Goal: Task Accomplishment & Management: Manage account settings

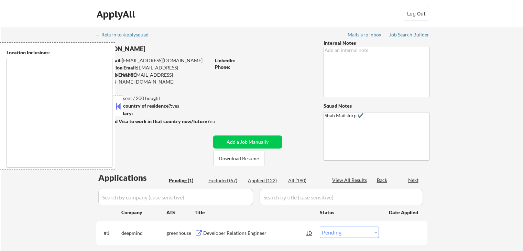
select select ""pending""
type textarea "[GEOGRAPHIC_DATA], [GEOGRAPHIC_DATA] [GEOGRAPHIC_DATA], [GEOGRAPHIC_DATA] [GEOG…"
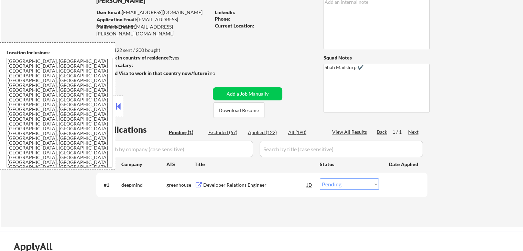
scroll to position [69, 0]
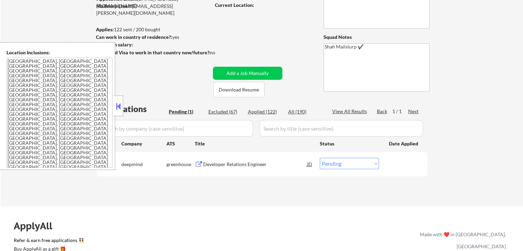
click at [243, 164] on div "Developer Relations Engineer" at bounding box center [255, 164] width 104 height 7
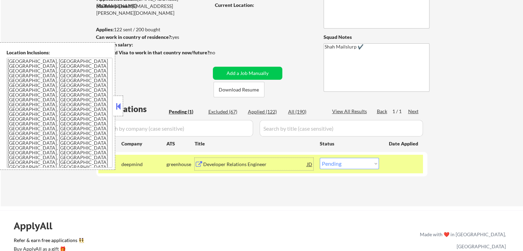
click at [41, 86] on textarea "[GEOGRAPHIC_DATA], [GEOGRAPHIC_DATA] [GEOGRAPHIC_DATA], [GEOGRAPHIC_DATA] [GEOG…" at bounding box center [60, 113] width 106 height 110
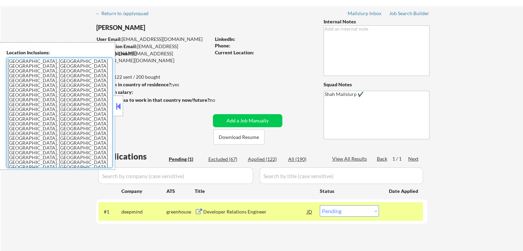
scroll to position [0, 0]
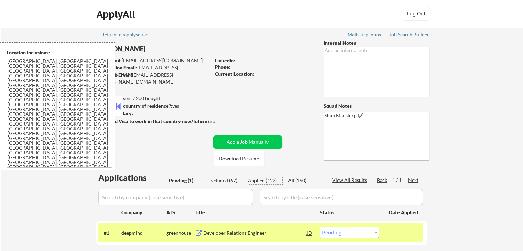
click at [255, 181] on div "Applied (122)" at bounding box center [265, 180] width 34 height 7
select select ""applied""
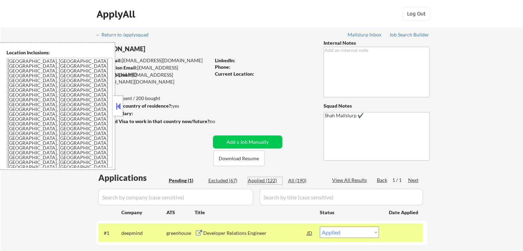
select select ""applied""
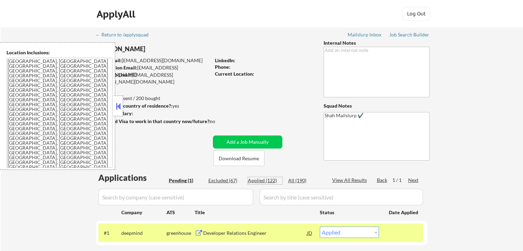
select select ""applied""
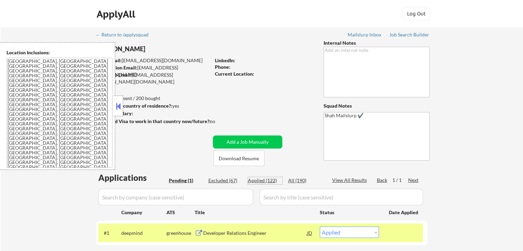
select select ""applied""
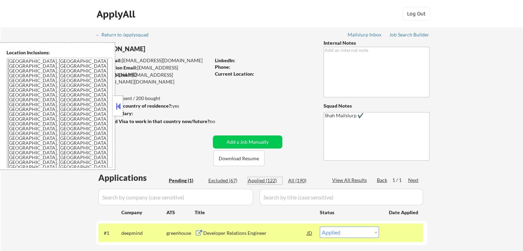
select select ""applied""
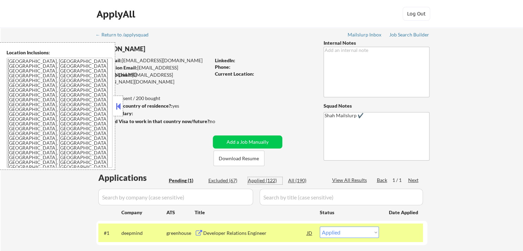
select select ""applied""
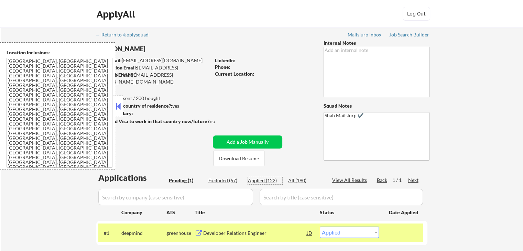
select select ""applied""
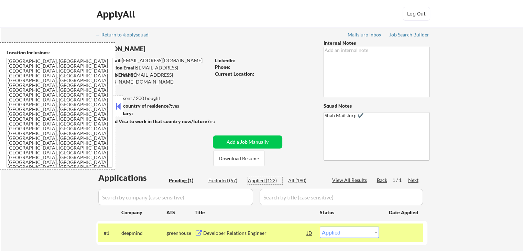
select select ""applied""
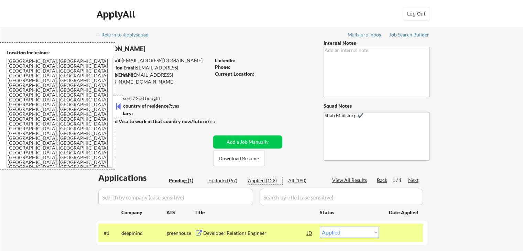
select select ""applied""
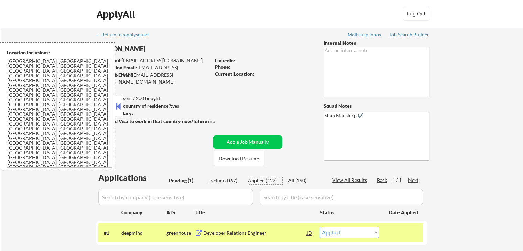
select select ""applied""
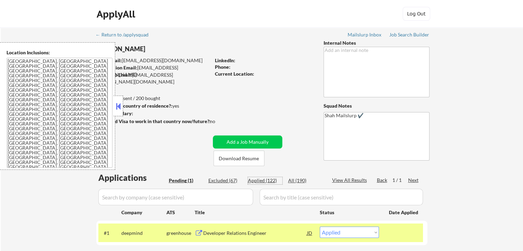
select select ""applied""
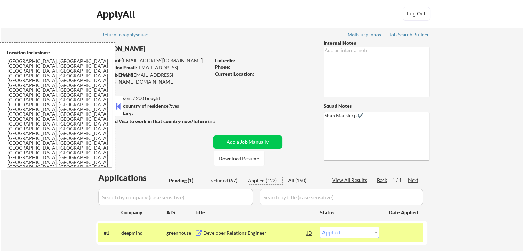
select select ""applied""
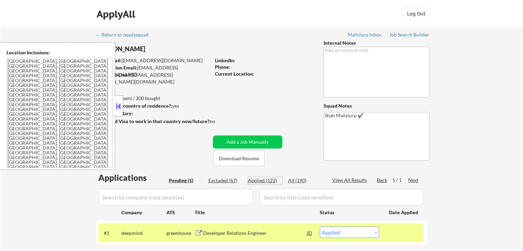
select select ""applied""
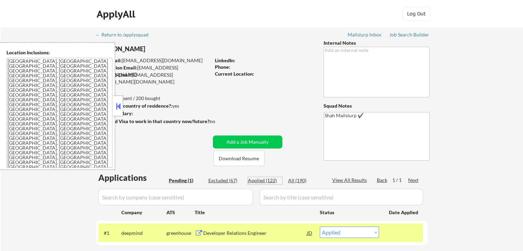
select select ""applied""
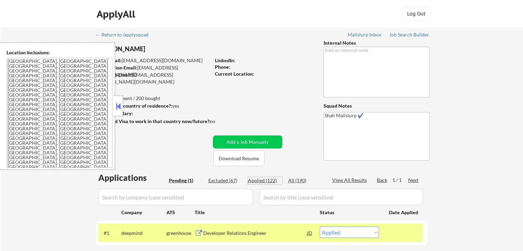
select select ""applied""
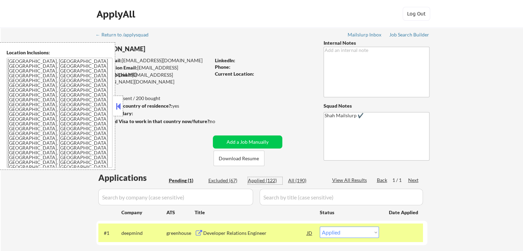
select select ""applied""
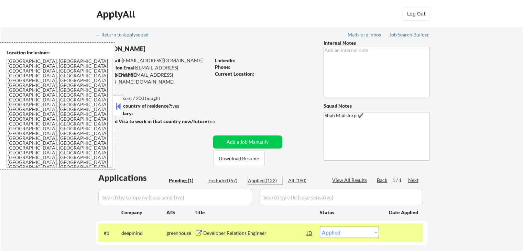
select select ""applied""
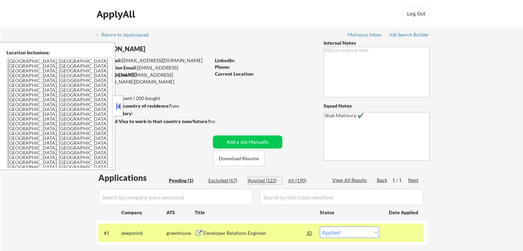
select select ""applied""
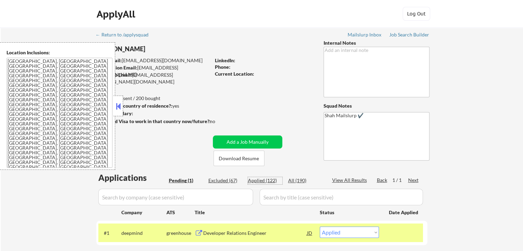
select select ""applied""
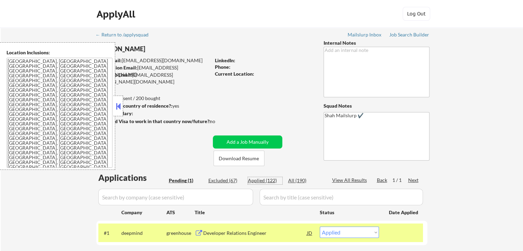
select select ""applied""
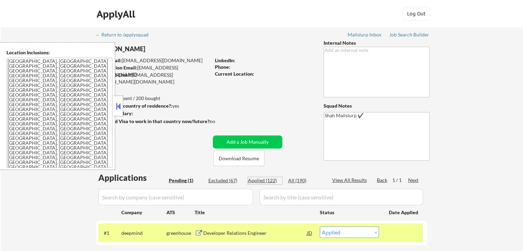
select select ""applied""
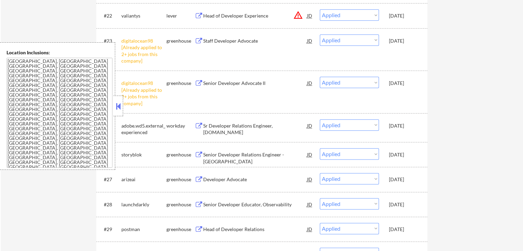
click at [118, 110] on button at bounding box center [118, 106] width 8 height 10
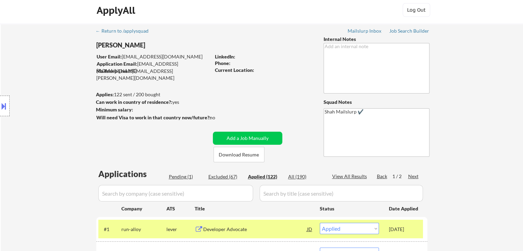
scroll to position [0, 0]
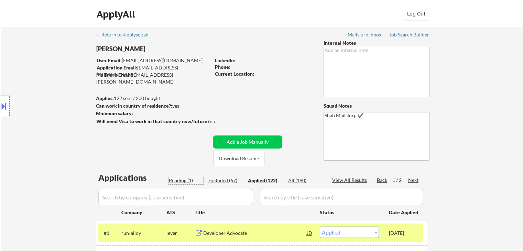
drag, startPoint x: 179, startPoint y: 179, endPoint x: 189, endPoint y: 178, distance: 10.5
click at [179, 179] on div "Pending (1)" at bounding box center [186, 180] width 34 height 7
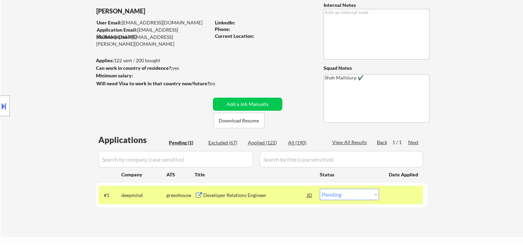
scroll to position [69, 0]
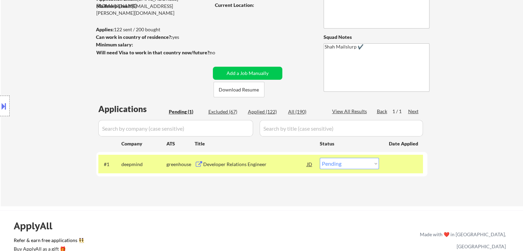
click at [65, 64] on div "Location Inclusions: [GEOGRAPHIC_DATA], [GEOGRAPHIC_DATA] [GEOGRAPHIC_DATA], [G…" at bounding box center [61, 105] width 123 height 127
click at [68, 65] on div "Location Inclusions: [GEOGRAPHIC_DATA], [GEOGRAPHIC_DATA] [GEOGRAPHIC_DATA], [G…" at bounding box center [61, 105] width 123 height 127
click at [69, 66] on div "Location Inclusions: [GEOGRAPHIC_DATA], [GEOGRAPHIC_DATA] [GEOGRAPHIC_DATA], [G…" at bounding box center [61, 105] width 123 height 127
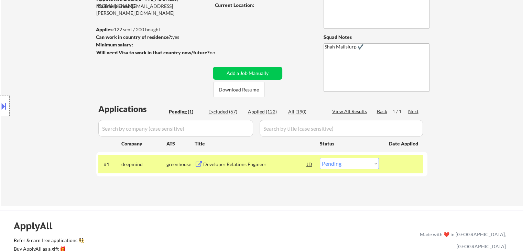
click at [69, 67] on div "Location Inclusions: [GEOGRAPHIC_DATA], [GEOGRAPHIC_DATA] [GEOGRAPHIC_DATA], [G…" at bounding box center [61, 105] width 123 height 127
click at [70, 68] on div "Location Inclusions: [GEOGRAPHIC_DATA], [GEOGRAPHIC_DATA] [GEOGRAPHIC_DATA], [G…" at bounding box center [61, 105] width 123 height 127
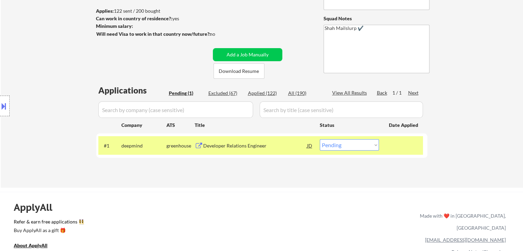
scroll to position [103, 0]
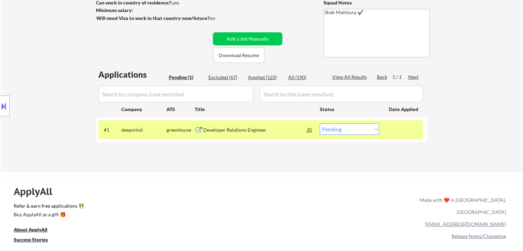
click at [73, 68] on div "Location Inclusions: [GEOGRAPHIC_DATA], [GEOGRAPHIC_DATA] [GEOGRAPHIC_DATA], [G…" at bounding box center [61, 105] width 123 height 127
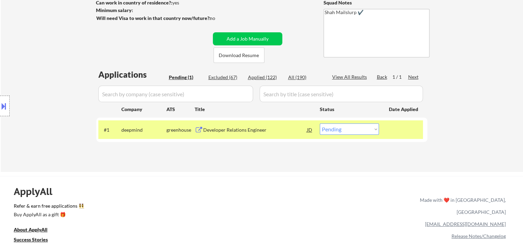
click at [73, 67] on div "Location Inclusions: [GEOGRAPHIC_DATA], [GEOGRAPHIC_DATA] [GEOGRAPHIC_DATA], [G…" at bounding box center [61, 105] width 123 height 127
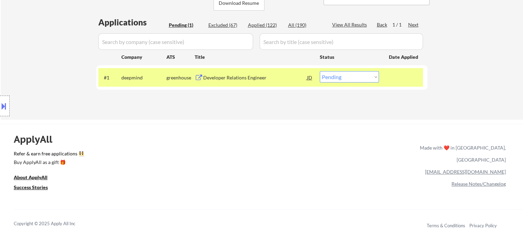
scroll to position [206, 0]
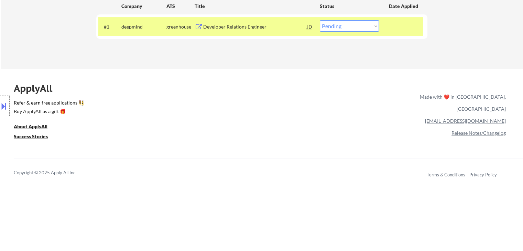
click at [71, 51] on div "Location Inclusions: [GEOGRAPHIC_DATA], [GEOGRAPHIC_DATA] [GEOGRAPHIC_DATA], [G…" at bounding box center [61, 105] width 123 height 127
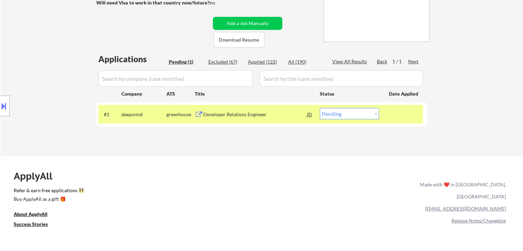
scroll to position [69, 0]
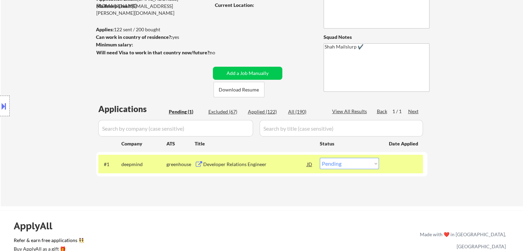
drag, startPoint x: 352, startPoint y: 163, endPoint x: 355, endPoint y: 178, distance: 15.4
click at [352, 163] on select "Choose an option... Pending Applied Excluded (Questions) Excluded (Expired) Exc…" at bounding box center [349, 163] width 59 height 11
select select ""applied""
click at [320, 158] on select "Choose an option... Pending Applied Excluded (Questions) Excluded (Expired) Exc…" at bounding box center [349, 163] width 59 height 11
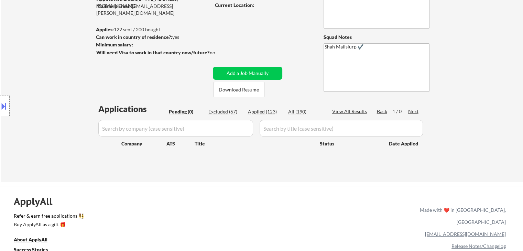
click at [471, 70] on div "← Return to /applysquad Mailslurp Inbox Job Search Builder [PERSON_NAME] User E…" at bounding box center [262, 70] width 522 height 223
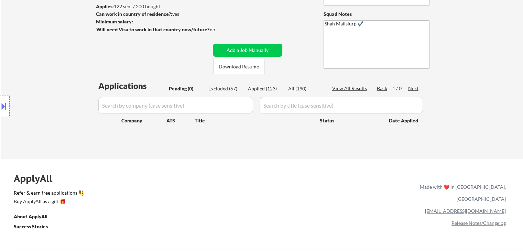
scroll to position [103, 0]
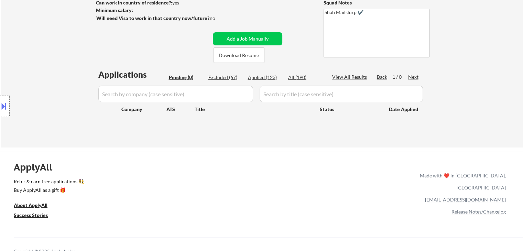
click at [470, 91] on div "← Return to /applysquad Mailslurp Inbox Job Search Builder [PERSON_NAME] User E…" at bounding box center [262, 35] width 522 height 223
click at [471, 91] on div "← Return to /applysquad Mailslurp Inbox Job Search Builder [PERSON_NAME] User E…" at bounding box center [262, 35] width 522 height 223
click at [482, 77] on div "← Return to /applysquad Mailslurp Inbox Job Search Builder [PERSON_NAME] User E…" at bounding box center [262, 35] width 522 height 223
click at [483, 73] on div "← Return to /applysquad Mailslurp Inbox Job Search Builder [PERSON_NAME] User E…" at bounding box center [262, 35] width 522 height 223
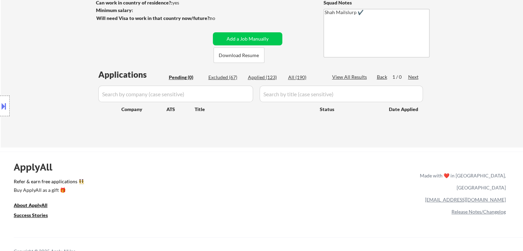
click at [483, 73] on div "← Return to /applysquad Mailslurp Inbox Job Search Builder [PERSON_NAME] User E…" at bounding box center [262, 35] width 522 height 223
click at [482, 74] on div "← Return to /applysquad Mailslurp Inbox Job Search Builder [PERSON_NAME] User E…" at bounding box center [262, 35] width 522 height 223
click at [489, 75] on div "← Return to /applysquad Mailslurp Inbox Job Search Builder [PERSON_NAME] User E…" at bounding box center [262, 35] width 522 height 223
click at [468, 65] on div "← Return to /applysquad Mailslurp Inbox Job Search Builder [PERSON_NAME] User E…" at bounding box center [262, 35] width 522 height 223
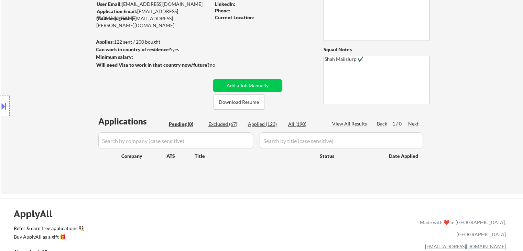
scroll to position [0, 0]
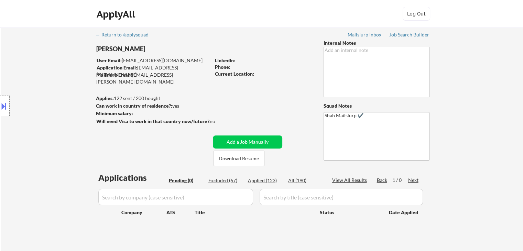
click at [98, 95] on div "Location Inclusions: [GEOGRAPHIC_DATA], [GEOGRAPHIC_DATA] [GEOGRAPHIC_DATA], [G…" at bounding box center [61, 105] width 123 height 127
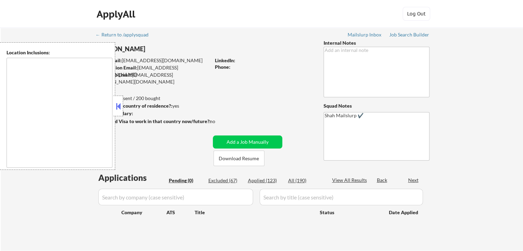
scroll to position [69, 0]
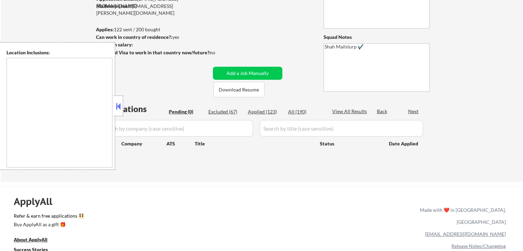
click at [120, 104] on button at bounding box center [118, 106] width 8 height 10
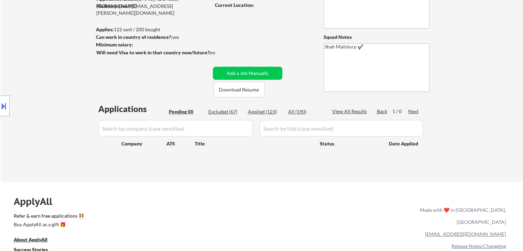
click at [461, 121] on div "← Return to /applysquad Mailslurp Inbox Job Search Builder Rynn Mancuso User Em…" at bounding box center [262, 70] width 522 height 223
click at [462, 123] on div "← Return to /applysquad Mailslurp Inbox Job Search Builder Rynn Mancuso User Em…" at bounding box center [262, 70] width 522 height 223
click at [476, 79] on div "← Return to /applysquad Mailslurp Inbox Job Search Builder Rynn Mancuso User Em…" at bounding box center [262, 70] width 522 height 223
click at [474, 76] on div "← Return to /applysquad Mailslurp Inbox Job Search Builder Rynn Mancuso User Em…" at bounding box center [262, 70] width 522 height 223
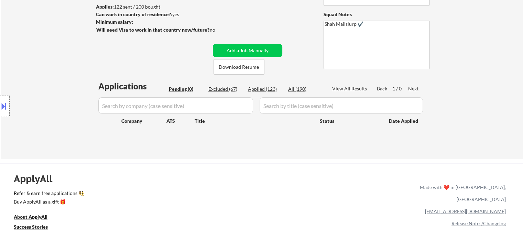
scroll to position [103, 0]
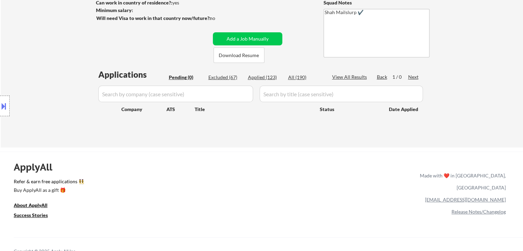
click at [152, 145] on div "← Return to /applysquad Mailslurp Inbox Job Search Builder Rynn Mancuso User Em…" at bounding box center [262, 35] width 522 height 223
drag, startPoint x: 128, startPoint y: 149, endPoint x: 125, endPoint y: 142, distance: 7.9
click at [127, 146] on div "← Return to /applysquad Mailslurp Inbox Job Search Builder Rynn Mancuso User Em…" at bounding box center [261, 198] width 523 height 603
click at [473, 85] on div "← Return to /applysquad Mailslurp Inbox Job Search Builder Rynn Mancuso User Em…" at bounding box center [262, 35] width 522 height 223
